Goal: Information Seeking & Learning: Check status

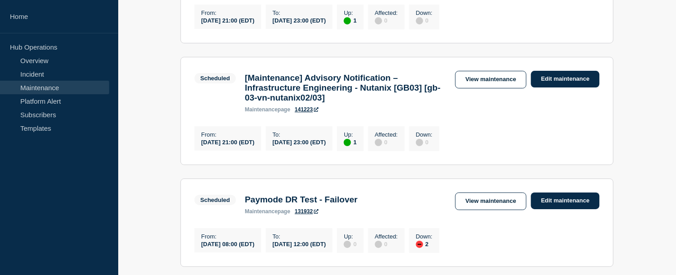
scroll to position [608, 0]
click at [82, 88] on link "Maintenance" at bounding box center [54, 88] width 109 height 14
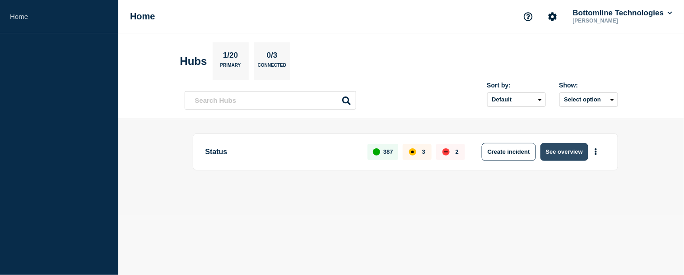
click at [577, 156] on button "See overview" at bounding box center [565, 152] width 48 height 18
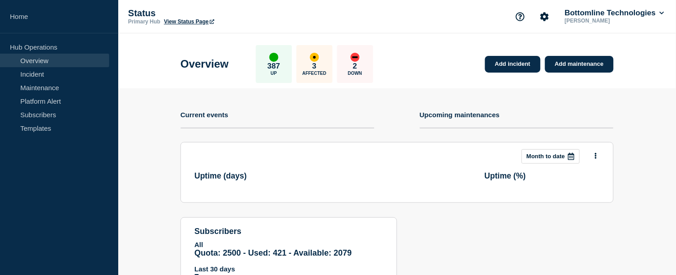
scroll to position [93, 0]
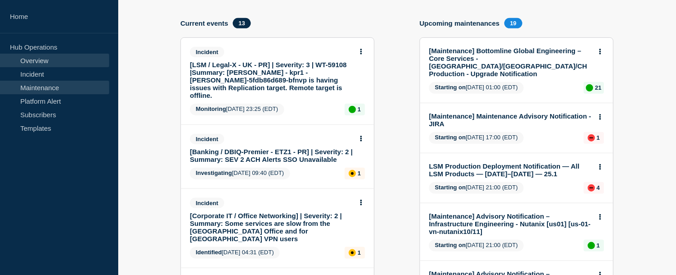
click at [48, 85] on link "Maintenance" at bounding box center [54, 88] width 109 height 14
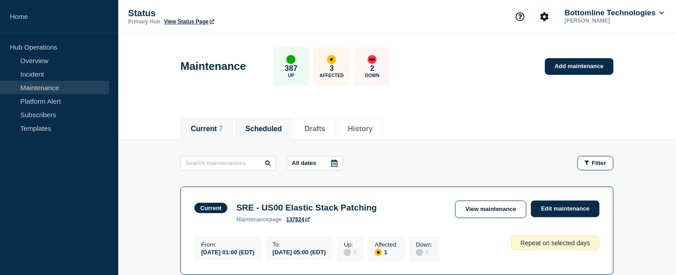
click at [267, 130] on button "Scheduled" at bounding box center [264, 129] width 37 height 8
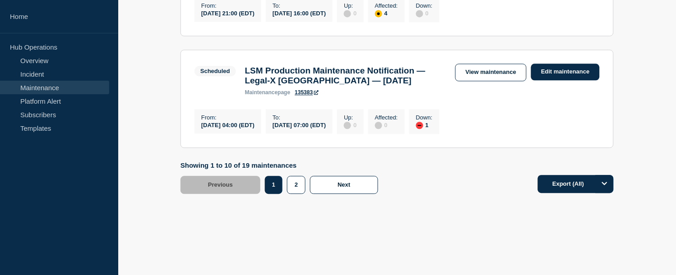
scroll to position [1267, 0]
drag, startPoint x: 300, startPoint y: 188, endPoint x: 319, endPoint y: 173, distance: 24.7
click at [299, 188] on button "2" at bounding box center [296, 185] width 19 height 18
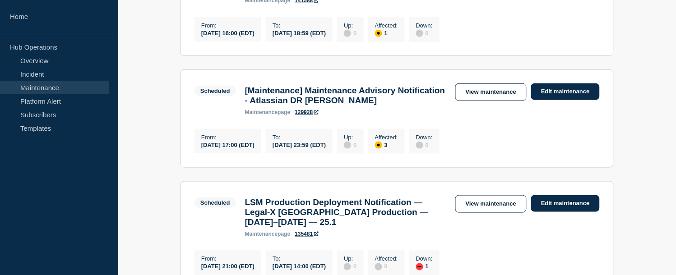
scroll to position [701, 0]
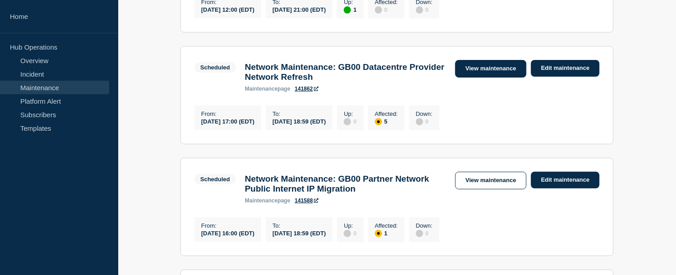
click at [489, 78] on link "View maintenance" at bounding box center [491, 69] width 71 height 18
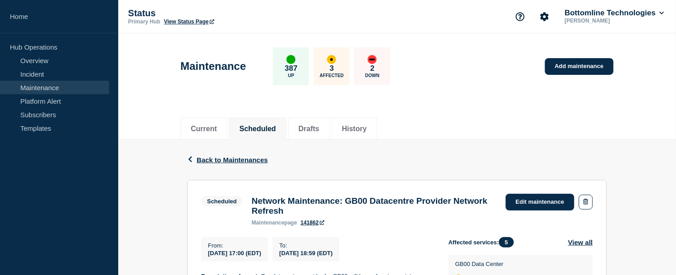
scroll to position [150, 0]
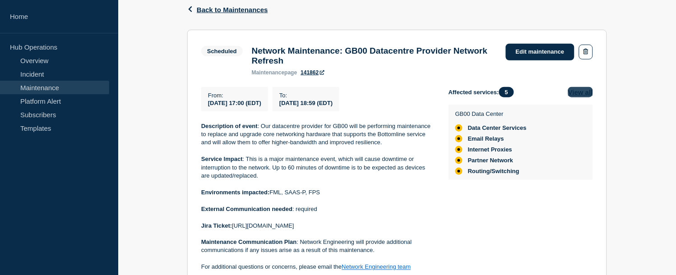
click at [585, 96] on button "View all" at bounding box center [581, 92] width 25 height 10
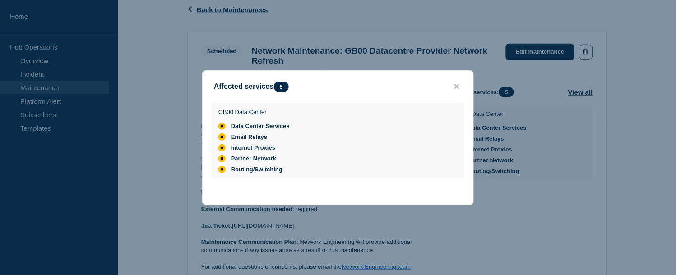
click at [502, 173] on div at bounding box center [338, 137] width 676 height 275
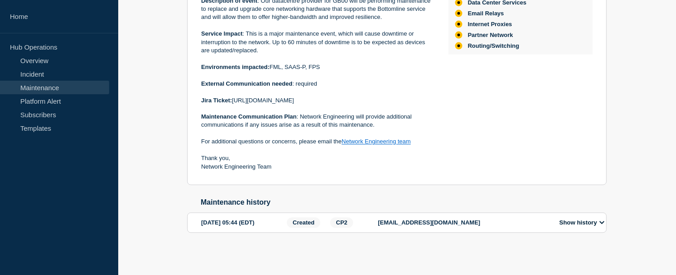
scroll to position [132, 0]
